Goal: Task Accomplishment & Management: Manage account settings

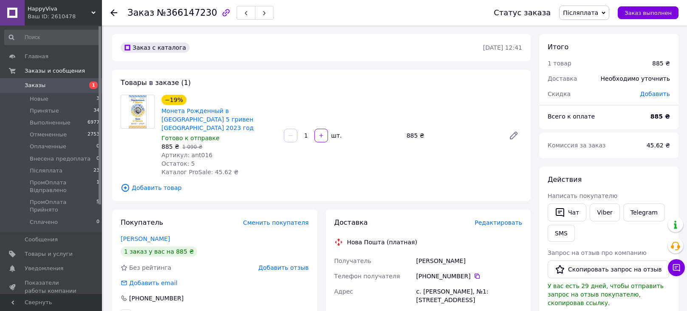
scroll to position [110, 0]
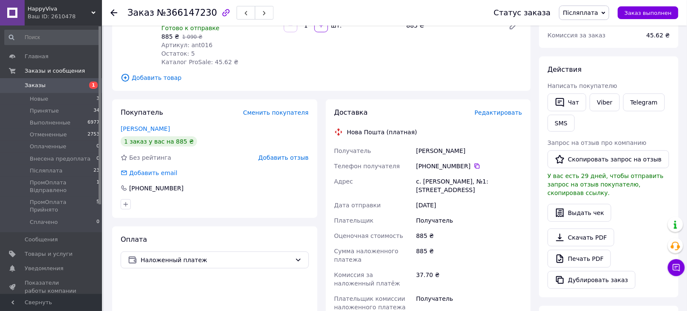
click at [52, 81] on link "Заказы 1" at bounding box center [52, 85] width 105 height 14
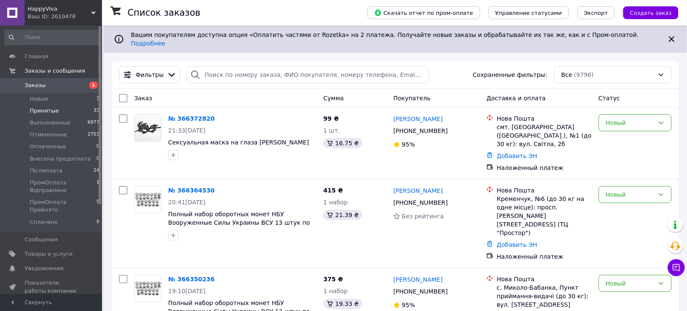
click at [74, 111] on li "Принятые 33" at bounding box center [52, 111] width 105 height 12
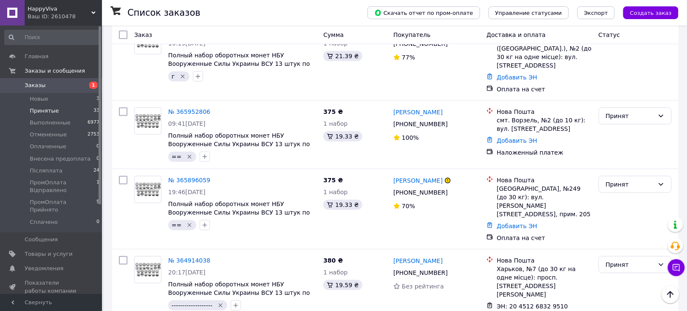
scroll to position [280, 0]
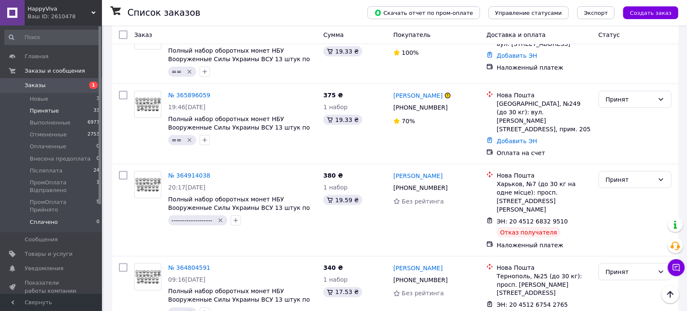
click at [83, 216] on li "Сплачено 0" at bounding box center [52, 224] width 105 height 16
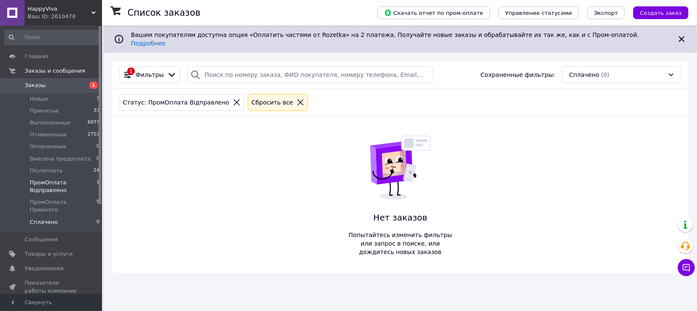
click at [80, 190] on span "ПромОплата Відправлено" at bounding box center [63, 186] width 67 height 15
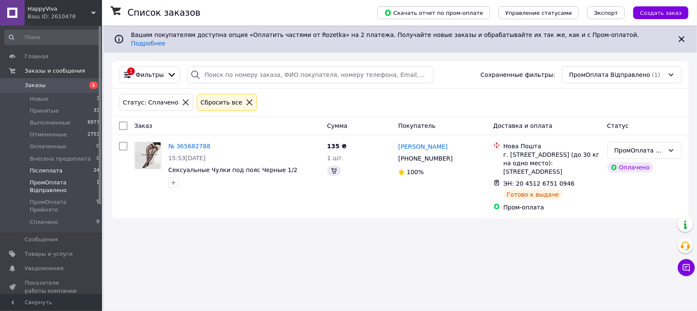
click at [80, 165] on li "Післяплата 24" at bounding box center [52, 171] width 105 height 12
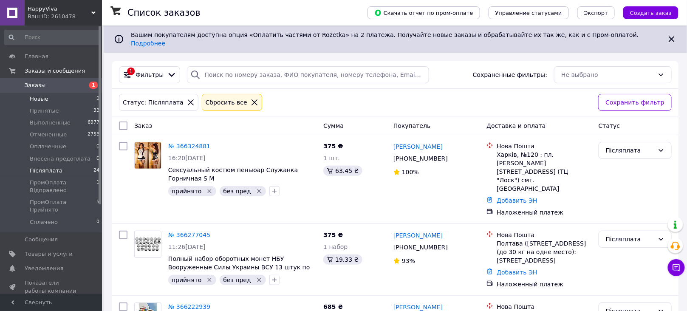
click at [71, 102] on li "Новые 3" at bounding box center [52, 99] width 105 height 12
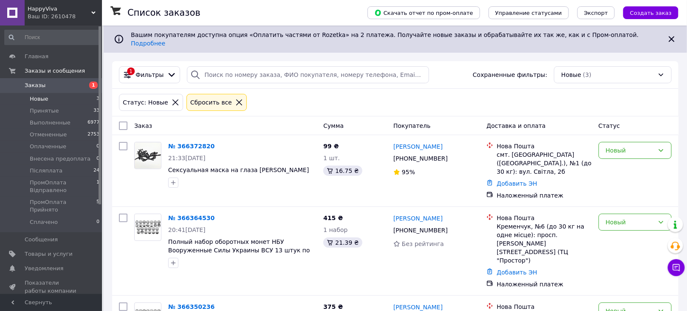
scroll to position [34, 0]
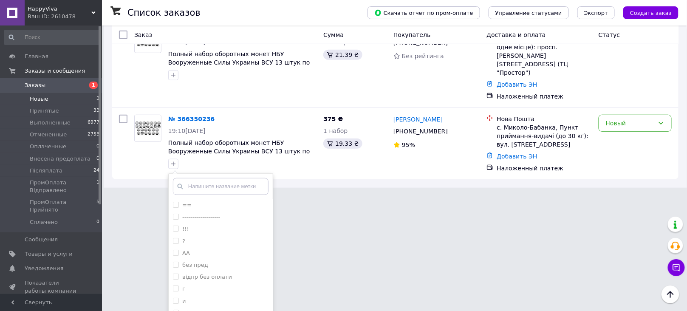
scroll to position [200, 0]
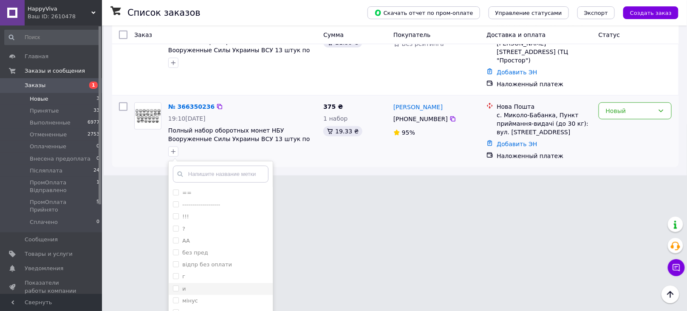
click at [209, 285] on div "и" at bounding box center [221, 289] width 96 height 8
checkbox input "true"
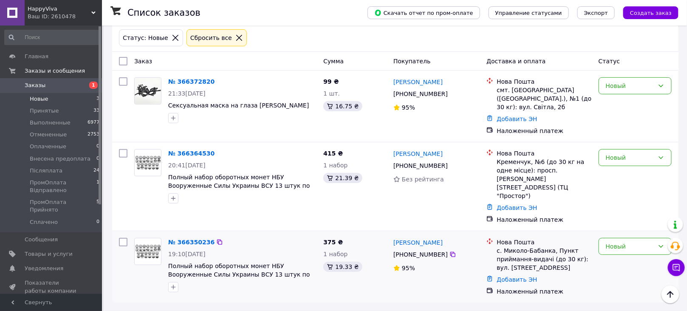
scroll to position [34, 0]
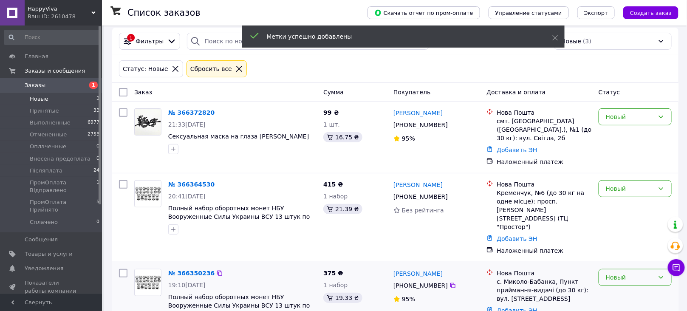
click at [613, 273] on div "Новый" at bounding box center [630, 277] width 48 height 9
click at [628, 171] on li "Принят" at bounding box center [635, 169] width 72 height 15
click at [171, 226] on icon "button" at bounding box center [173, 229] width 7 height 7
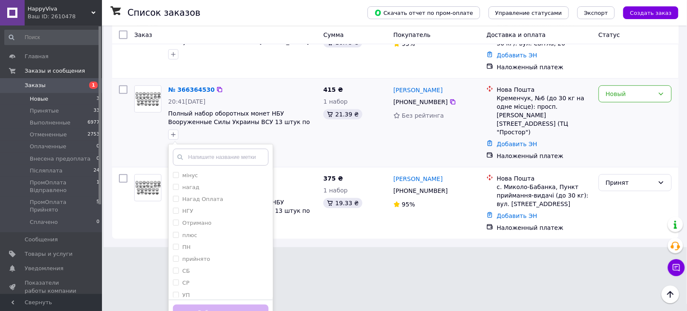
scroll to position [111, 0]
click at [209, 252] on div "прийнято" at bounding box center [221, 256] width 96 height 8
click at [200, 253] on label "прийнято" at bounding box center [196, 256] width 28 height 6
checkbox input "false"
click at [325, 247] on html "HappyViva Ваш ID: 2610478 Сайт HappyViva Кабинет покупателя Проверить состояние…" at bounding box center [343, 60] width 687 height 376
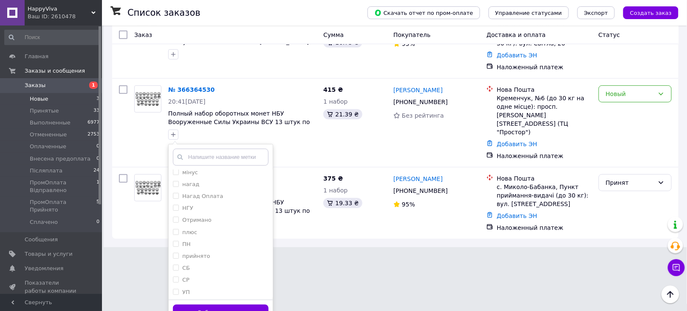
scroll to position [34, 0]
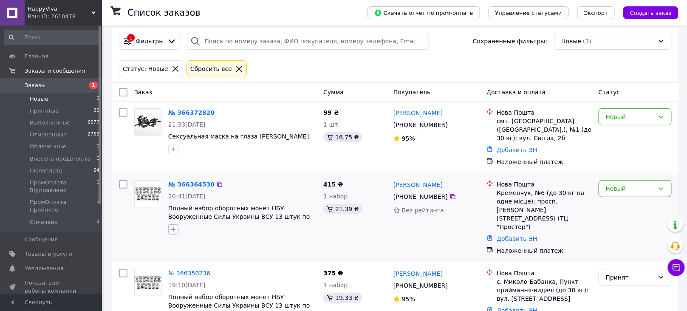
click at [172, 226] on icon "button" at bounding box center [173, 229] width 7 height 7
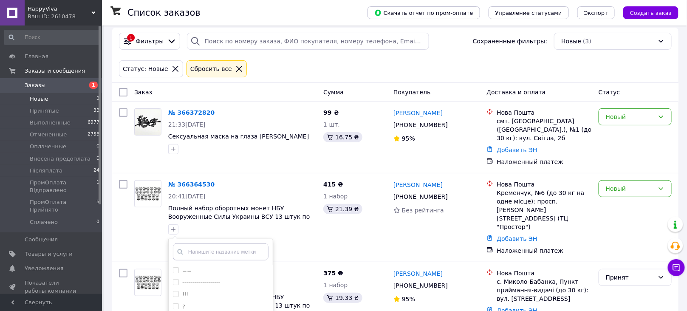
scroll to position [128, 0]
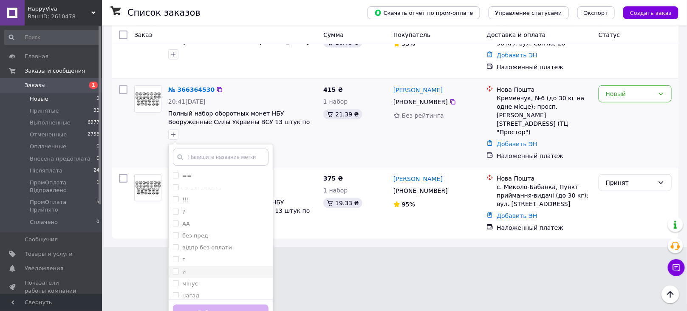
click at [198, 268] on div "и" at bounding box center [221, 272] width 96 height 8
checkbox input "true"
click at [237, 305] on button "Добавить метку" at bounding box center [221, 313] width 96 height 17
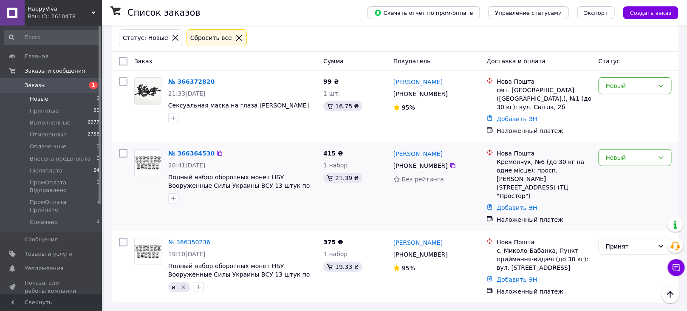
scroll to position [34, 0]
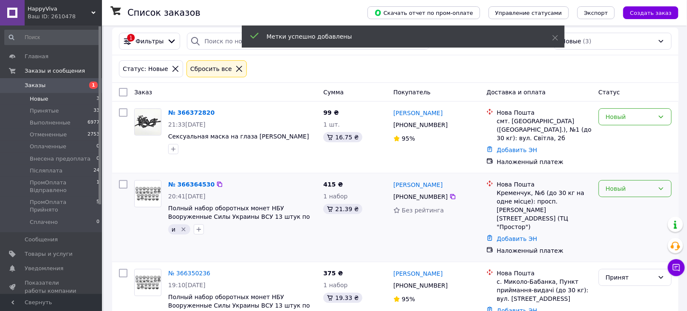
click at [621, 184] on div "Новый" at bounding box center [630, 188] width 48 height 9
click at [617, 192] on li "Принят" at bounding box center [635, 192] width 72 height 15
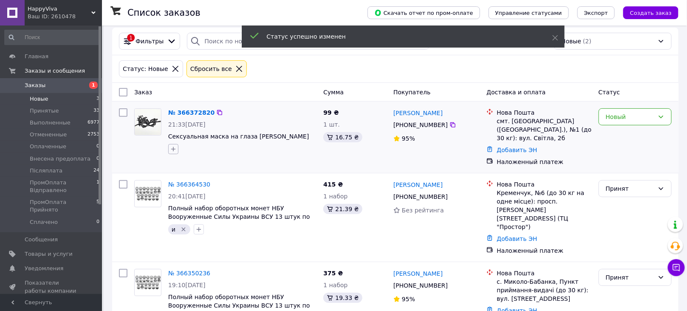
click at [172, 146] on icon "button" at bounding box center [173, 149] width 7 height 7
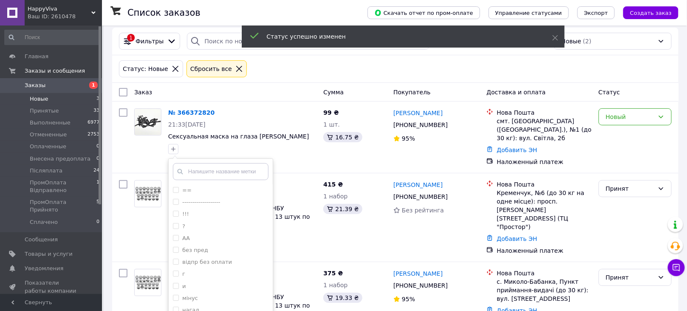
scroll to position [57, 0]
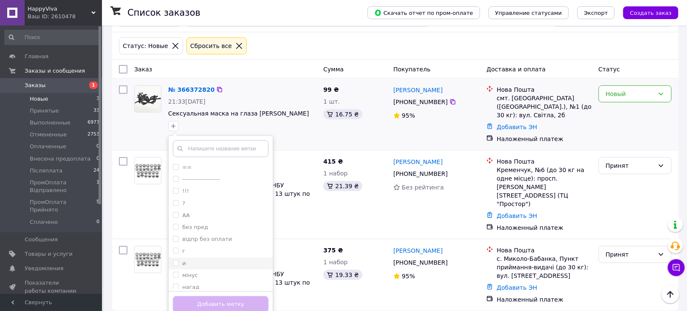
click at [204, 260] on div "и" at bounding box center [221, 264] width 96 height 8
checkbox input "true"
click at [241, 296] on button "Добавить метку" at bounding box center [221, 304] width 96 height 17
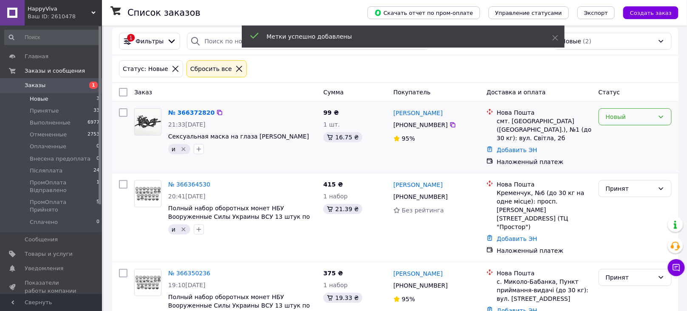
click at [642, 115] on div "Новый" at bounding box center [630, 116] width 48 height 9
click at [636, 135] on li "Принят" at bounding box center [635, 129] width 72 height 15
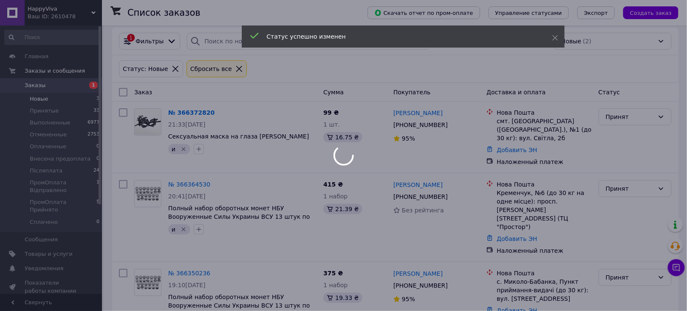
scroll to position [0, 0]
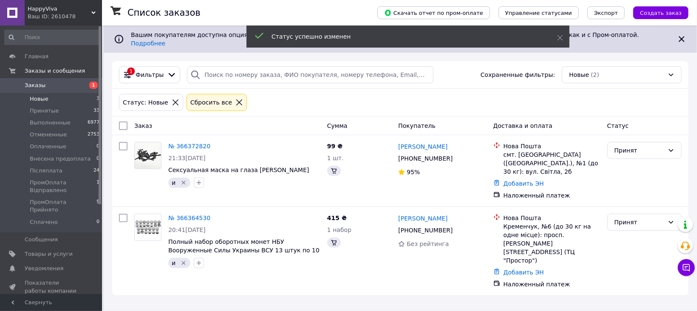
click at [65, 100] on li "Новые 3" at bounding box center [52, 99] width 105 height 12
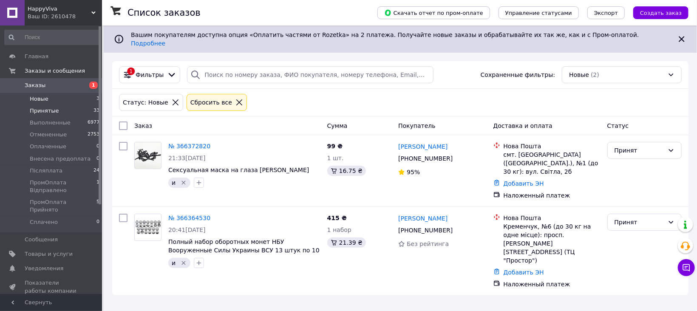
click at [70, 111] on li "Принятые 33" at bounding box center [52, 111] width 105 height 12
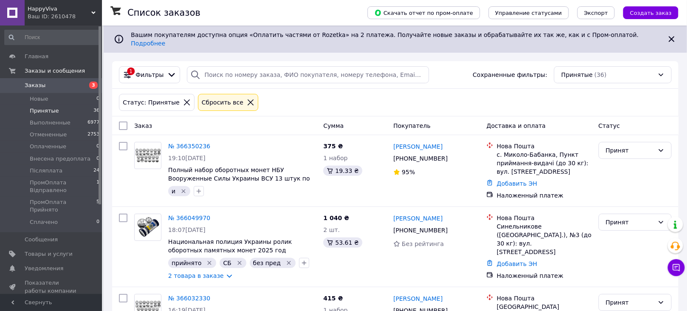
click at [73, 113] on li "Принятые 36" at bounding box center [52, 111] width 105 height 12
click at [60, 112] on li "Принятые 36" at bounding box center [52, 111] width 105 height 12
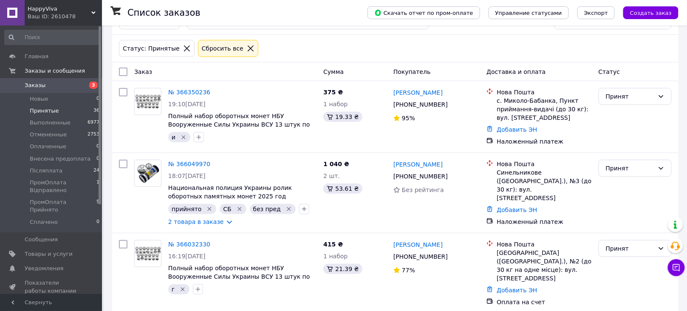
scroll to position [60, 0]
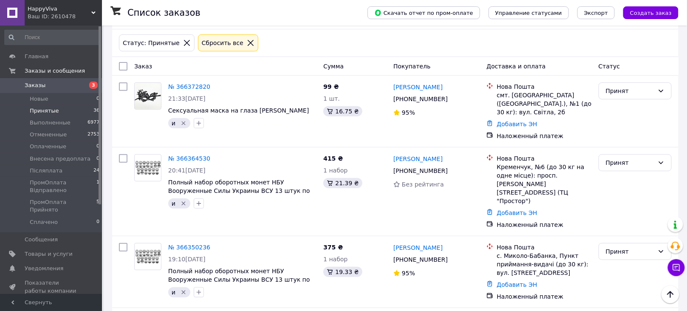
scroll to position [44, 0]
